Goal: Transaction & Acquisition: Subscribe to service/newsletter

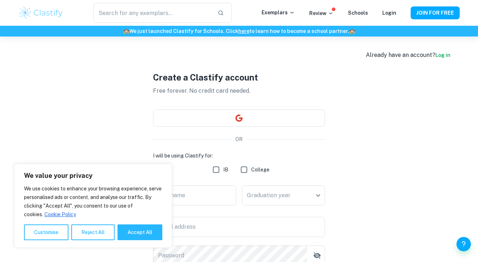
click at [309, 10] on div "Exemplars" at bounding box center [286, 13] width 48 height 9
click at [317, 12] on p "Review" at bounding box center [321, 13] width 24 height 8
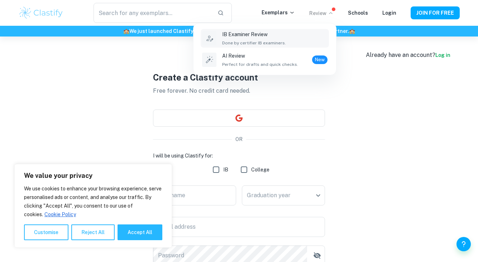
click at [298, 44] on div "IB Examiner Review Done by certifier IB examiners." at bounding box center [274, 38] width 105 height 16
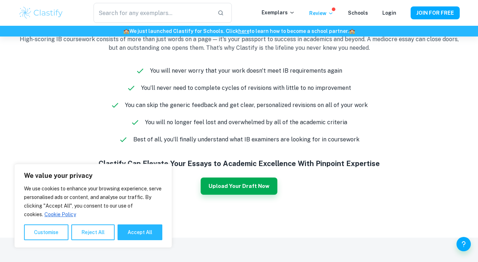
scroll to position [435, 0]
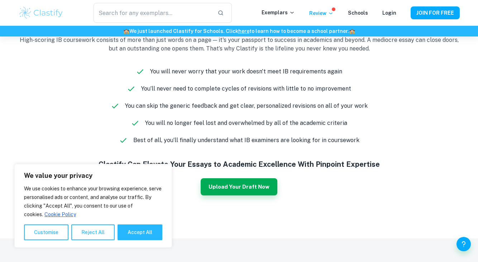
click at [306, 81] on div "You will never worry that your work doesn't meet IB requirements again You’ll n…" at bounding box center [239, 105] width 442 height 77
click at [89, 229] on button "Reject All" at bounding box center [92, 233] width 43 height 16
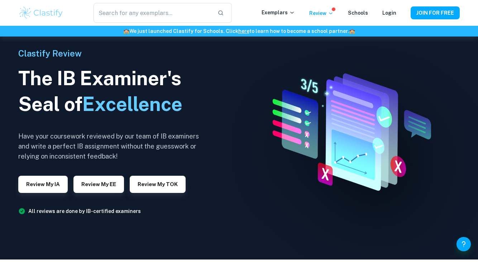
scroll to position [0, 0]
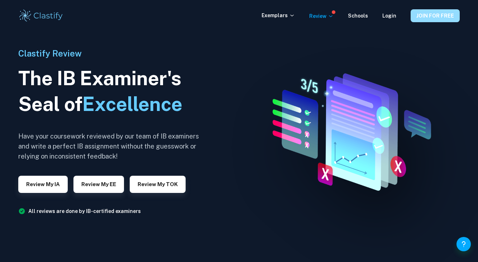
click at [425, 14] on button "JOIN FOR FREE" at bounding box center [435, 15] width 49 height 13
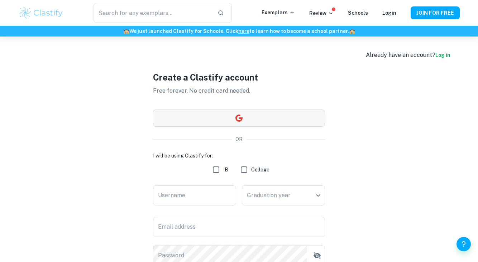
click at [216, 118] on button "button" at bounding box center [239, 118] width 172 height 17
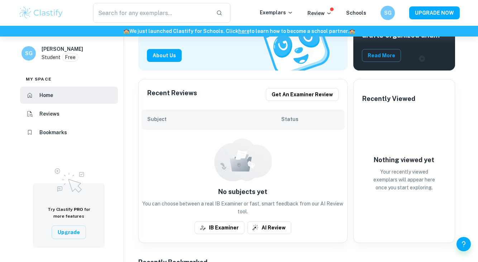
scroll to position [106, 0]
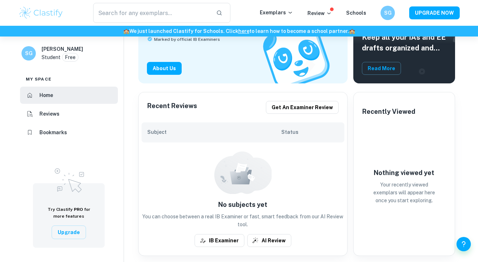
scroll to position [98, 0]
